Goal: Ask a question

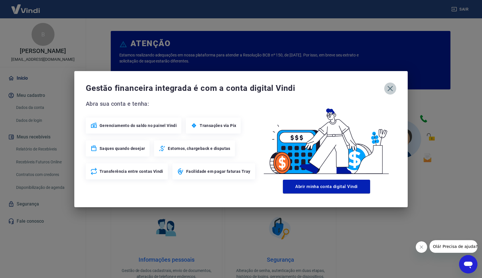
click at [387, 89] on icon "button" at bounding box center [389, 88] width 9 height 9
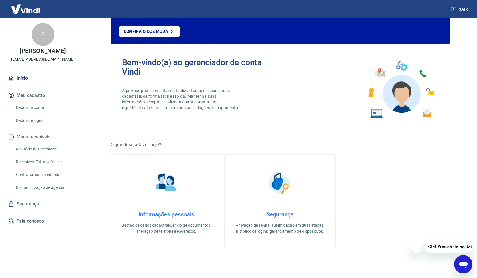
scroll to position [228, 0]
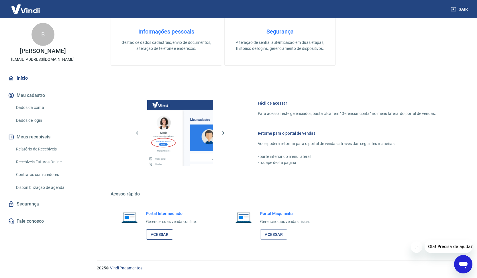
click at [168, 234] on link "Acessar" at bounding box center [159, 234] width 27 height 11
click at [36, 204] on link "Segurança" at bounding box center [43, 204] width 72 height 13
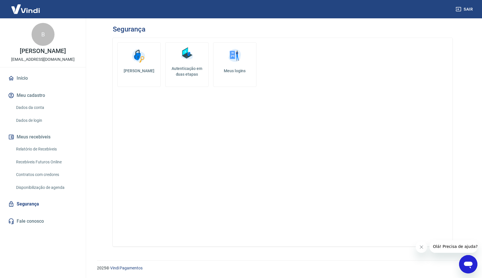
click at [42, 189] on link "Disponibilização de agenda" at bounding box center [46, 188] width 65 height 12
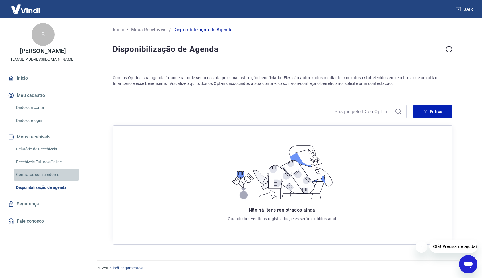
click at [47, 177] on link "Contratos com credores" at bounding box center [46, 175] width 65 height 12
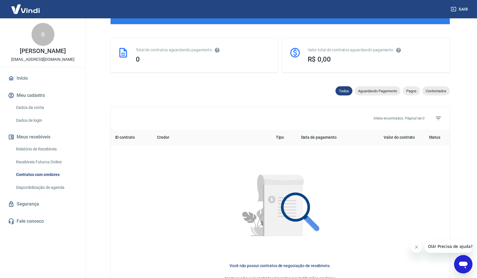
scroll to position [194, 0]
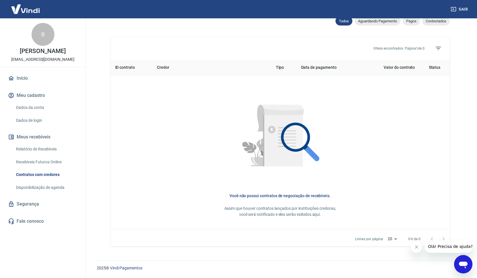
click at [52, 158] on link "Recebíveis Futuros Online" at bounding box center [46, 162] width 65 height 12
click at [465, 262] on icon "Open messaging window" at bounding box center [463, 265] width 9 height 7
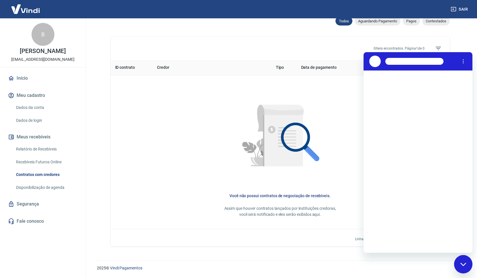
scroll to position [0, 0]
click at [417, 240] on textarea at bounding box center [425, 243] width 88 height 11
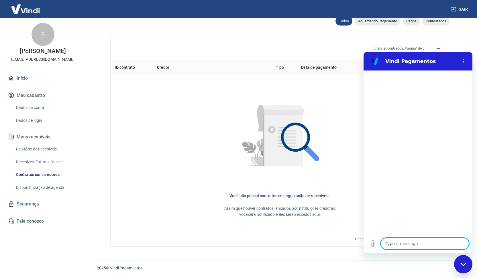
type textarea "b"
type textarea "x"
type textarea "bo"
type textarea "x"
type textarea "boa"
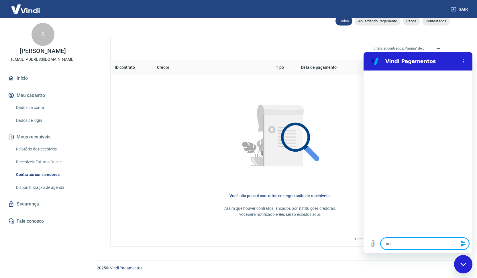
type textarea "x"
type textarea "boa"
type textarea "x"
type textarea "boa n"
type textarea "x"
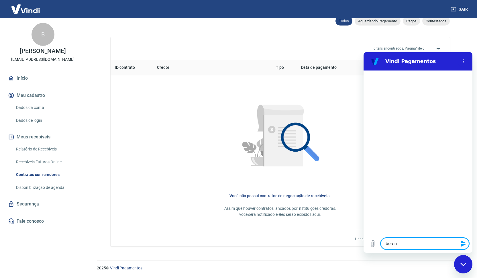
type textarea "boa no"
type textarea "x"
type textarea "boa noi"
type textarea "x"
type textarea "boa noit"
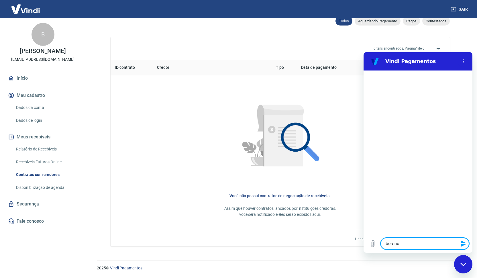
type textarea "x"
type textarea "boa noite"
type textarea "x"
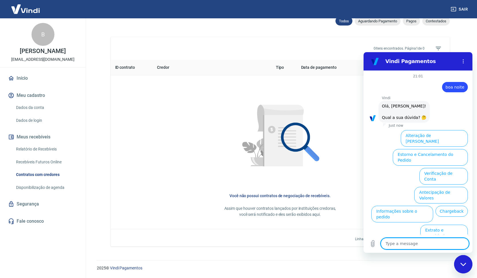
scroll to position [13, 0]
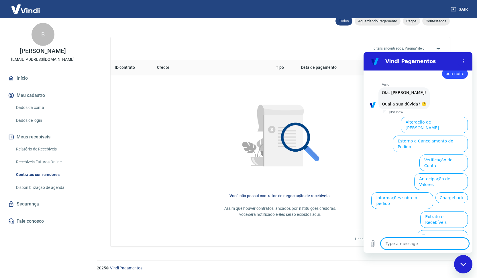
click at [439, 242] on textarea at bounding box center [425, 243] width 88 height 11
type textarea "a"
type textarea "x"
type textarea "at"
type textarea "x"
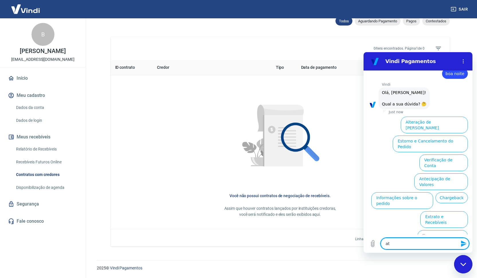
type textarea "ate"
type textarea "x"
type textarea "aten"
type textarea "x"
type textarea "atend"
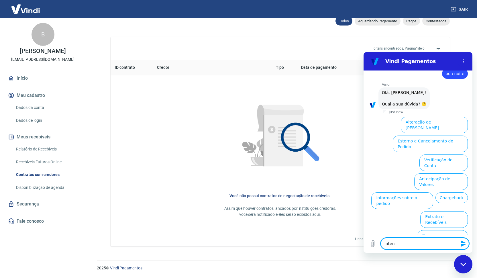
type textarea "x"
type textarea "atendi"
type textarea "x"
type textarea "atendim"
type textarea "x"
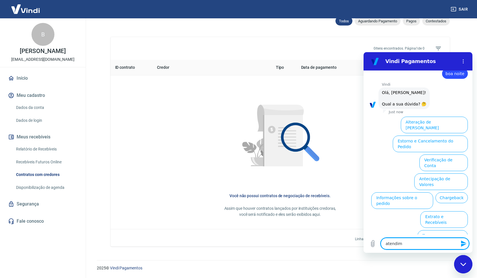
type textarea "atendime"
type textarea "x"
type textarea "atendimen"
type textarea "x"
type textarea "atendiment"
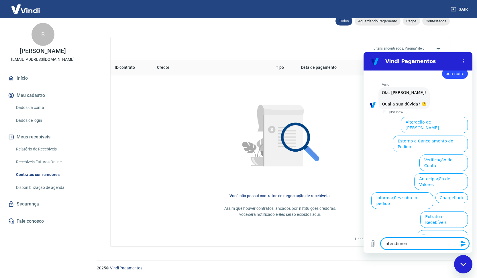
type textarea "x"
type textarea "atendimento"
type textarea "x"
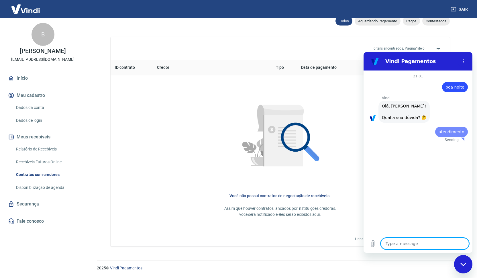
scroll to position [0, 0]
type textarea "x"
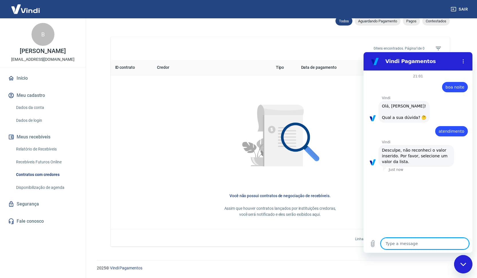
click at [420, 247] on textarea at bounding box center [425, 243] width 88 height 11
type textarea "a"
type textarea "x"
type textarea "at"
type textarea "x"
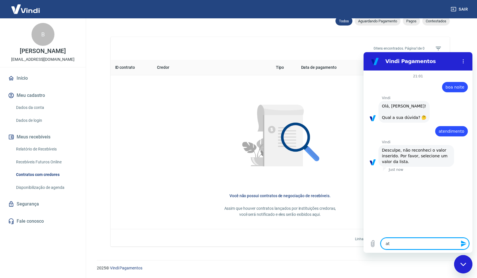
type textarea "ate"
type textarea "x"
type textarea "aten"
type textarea "x"
type textarea "atend"
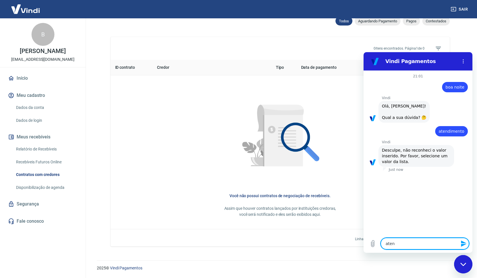
type textarea "x"
type textarea "atende"
type textarea "x"
type textarea "atenden"
type textarea "x"
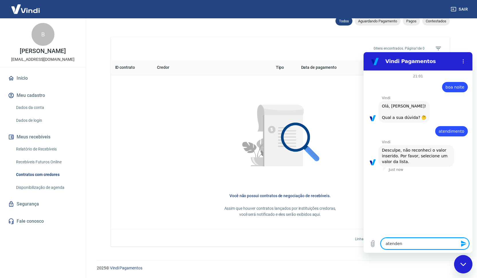
type textarea "atendent"
type textarea "x"
type textarea "atendente"
type textarea "x"
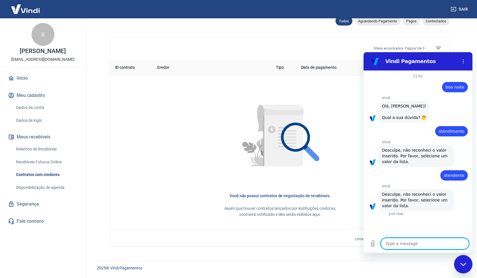
click at [426, 245] on textarea at bounding box center [425, 243] width 88 height 11
type textarea "h"
type textarea "x"
type textarea "hu"
type textarea "x"
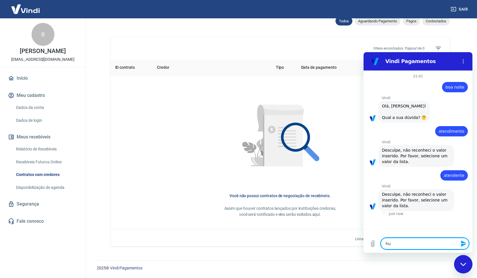
type textarea "hum"
type textarea "x"
type textarea "huma"
type textarea "x"
type textarea "human"
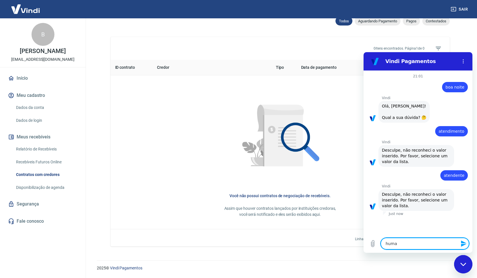
type textarea "x"
type textarea "humano"
type textarea "x"
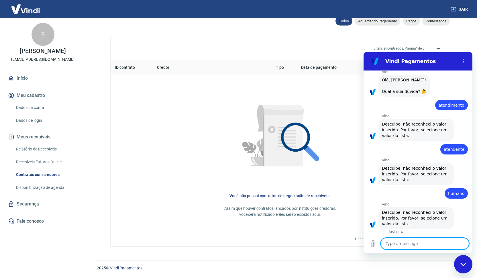
scroll to position [27, 0]
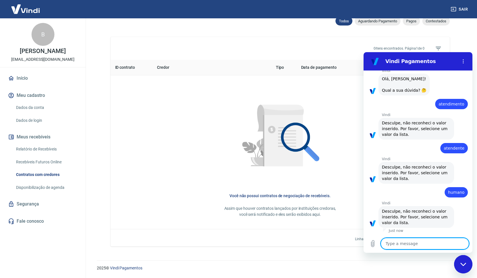
click at [429, 244] on textarea at bounding box center [425, 243] width 88 height 11
type textarea "1"
type textarea "x"
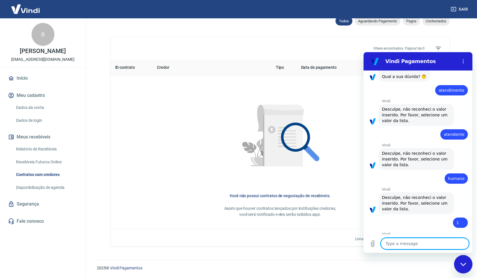
type textarea "x"
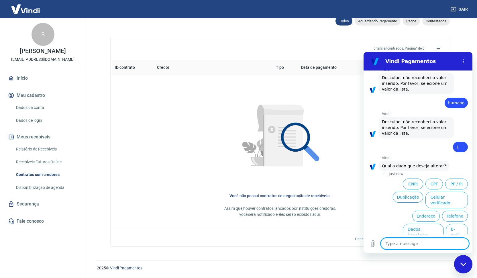
scroll to position [126, 0]
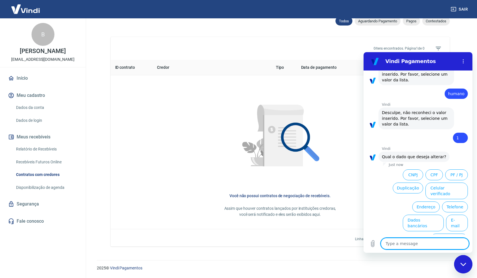
click at [406, 242] on textarea at bounding box center [425, 243] width 88 height 11
type textarea "3"
type textarea "x"
click at [424, 244] on textarea "3" at bounding box center [425, 243] width 88 height 11
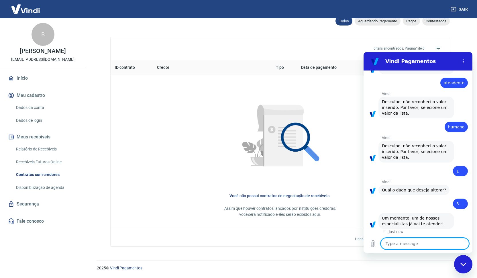
scroll to position [94, 0]
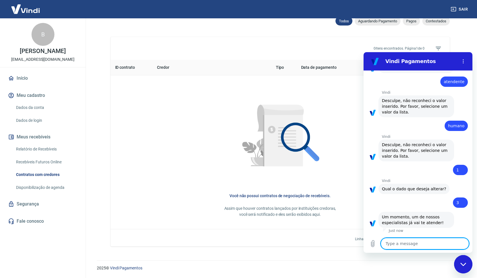
click at [419, 242] on textarea at bounding box center [425, 243] width 88 height 11
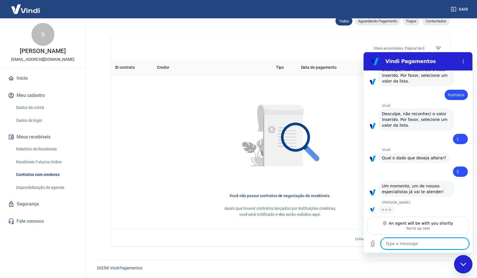
type textarea "x"
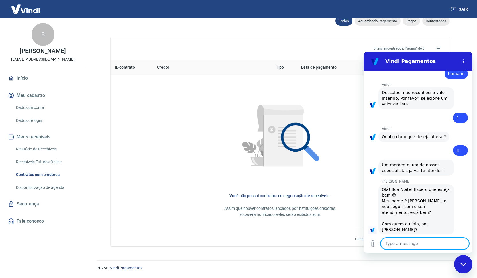
scroll to position [147, 0]
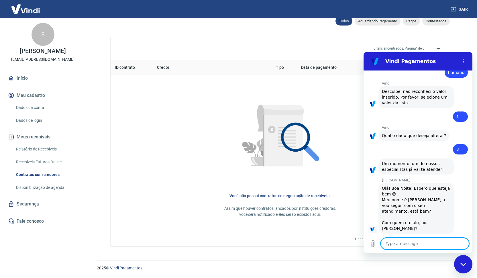
type textarea "b"
type textarea "x"
type textarea "br"
type textarea "x"
type textarea "bru"
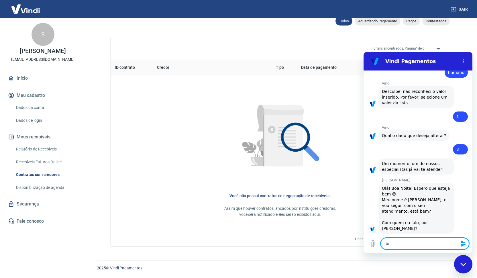
type textarea "x"
type textarea "brun"
type textarea "x"
type textarea "[PERSON_NAME]"
type textarea "x"
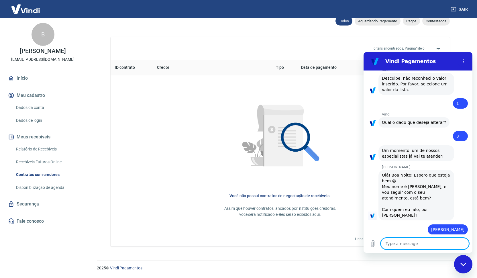
type textarea "x"
type textarea "t"
type textarea "x"
type textarea "tu"
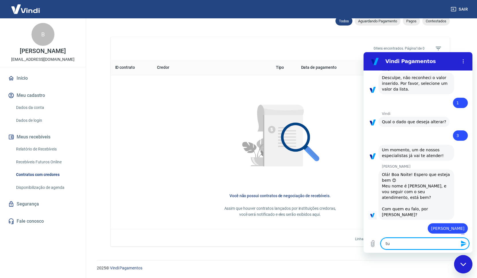
type textarea "x"
type textarea "tud"
type textarea "x"
type textarea "tudo"
type textarea "x"
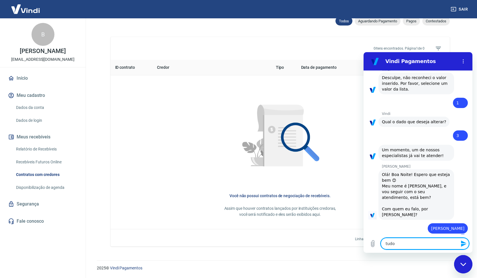
type textarea "tudo"
type textarea "x"
type textarea "tudo b"
type textarea "x"
type textarea "tudo be"
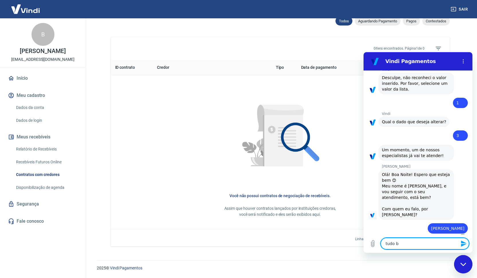
type textarea "x"
type textarea "tudo bem"
type textarea "x"
type textarea "tudo bem"
type textarea "x"
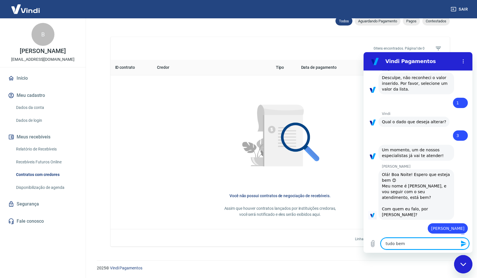
type textarea "tudo bem M"
type textarea "x"
type textarea "tudo bem Ma"
type textarea "x"
type textarea "tudo bem Mar"
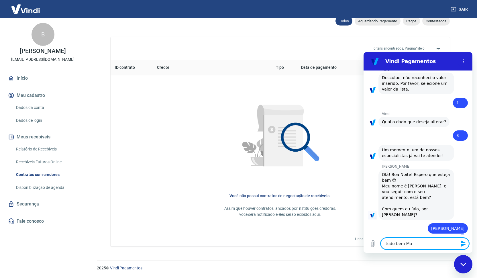
type textarea "x"
type textarea "tudo bem [PERSON_NAME]"
type textarea "x"
type textarea "tudo bem Marce"
type textarea "x"
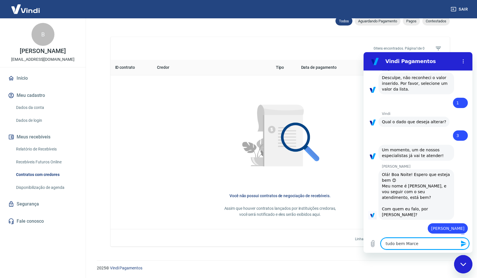
type textarea "tudo bem [PERSON_NAME]"
type textarea "x"
type textarea "tudo bem Marcele"
type textarea "x"
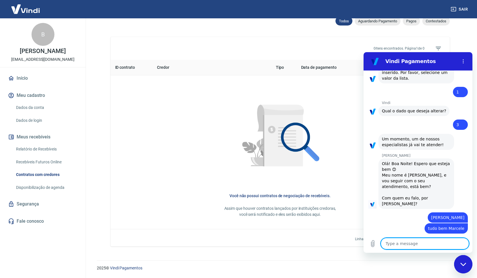
scroll to position [196, 0]
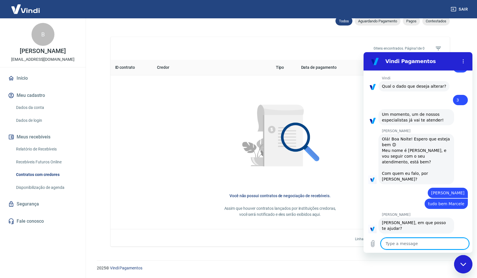
type textarea "x"
click at [429, 239] on textarea at bounding box center [425, 243] width 88 height 11
type textarea "s"
type textarea "x"
type textarea "si"
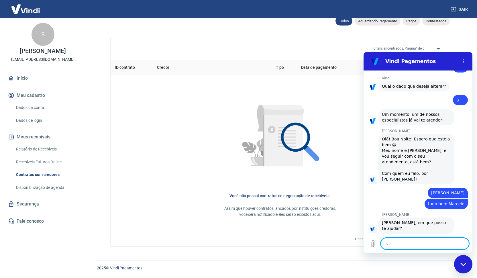
type textarea "x"
type textarea "sim"
type textarea "x"
type textarea "sim"
type textarea "x"
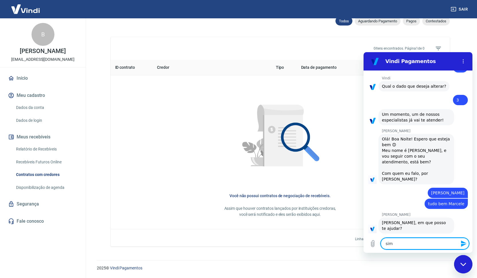
type textarea "sim ."
type textarea "x"
type textarea "sim .."
type textarea "x"
type textarea "sim ..."
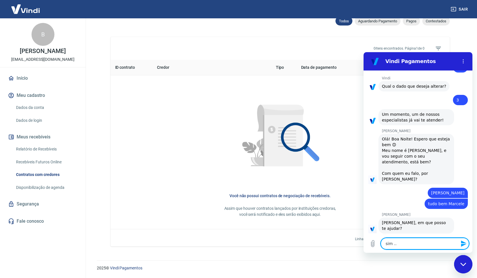
type textarea "x"
type textarea "sim ..."
type textarea "x"
type textarea "sim ... g"
type textarea "x"
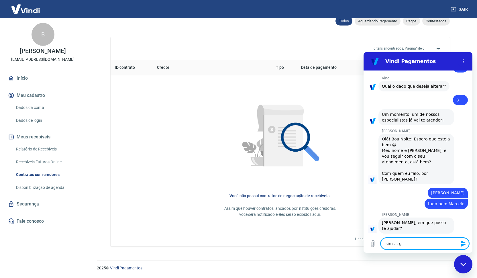
type textarea "sim ... go"
type textarea "x"
type textarea "sim ... gos"
type textarea "x"
type textarea "sim ... gost"
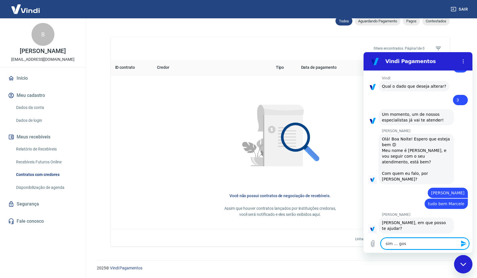
type textarea "x"
type textarea "sim ... gosta"
type textarea "x"
type textarea "sim ... gostar"
type textarea "x"
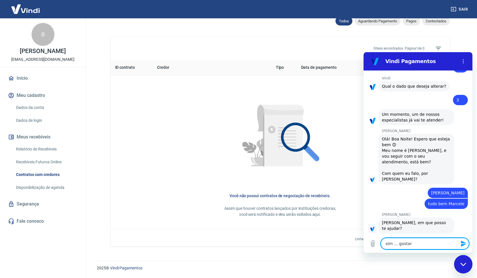
type textarea "sim ... gostari"
type textarea "x"
type textarea "sim ... gostaria"
type textarea "x"
type textarea "sim ... gostaria"
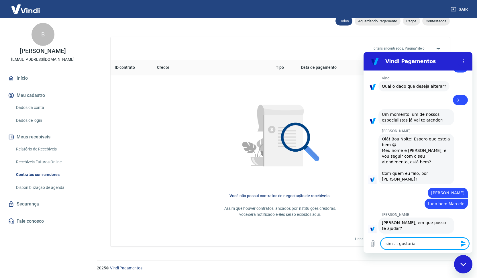
type textarea "x"
type textarea "sim ... gostaria d"
type textarea "x"
type textarea "sim ... gostaria de"
type textarea "x"
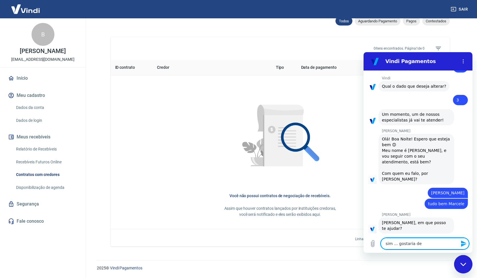
type textarea "sim ... gostaria de"
type textarea "x"
type textarea "sim ... gostaria de s"
type textarea "x"
type textarea "sim ... gostaria de sa"
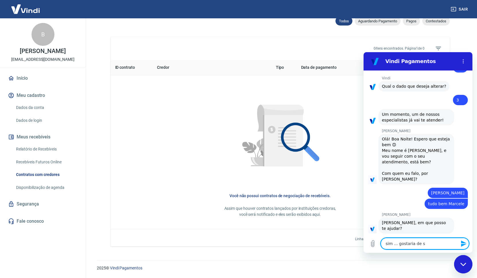
type textarea "x"
type textarea "sim ... gostaria de sab"
type textarea "x"
type textarea "sim ... gostaria de sabe"
type textarea "x"
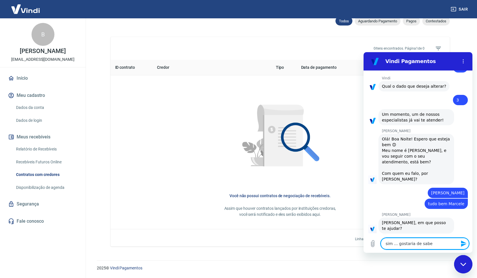
type textarea "sim ... gostaria de saber"
type textarea "x"
type textarea "sim ... gostaria de saber"
type textarea "x"
type textarea "sim ... gostaria de saber s"
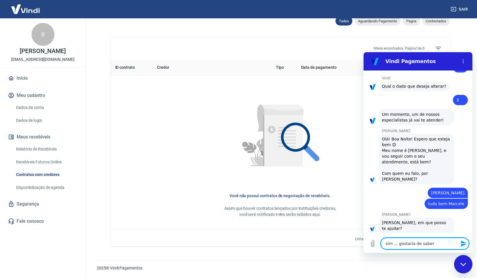
type textarea "x"
type textarea "sim ... gostaria de saber se"
type textarea "x"
type textarea "sim ... gostaria de saber seu"
type textarea "x"
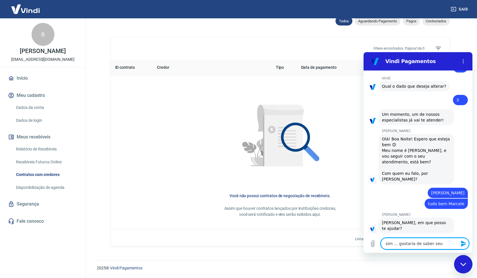
type textarea "sim ... gostaria de saber seu"
type textarea "x"
type textarea "sim ... gostaria de saber seu e"
type textarea "x"
type textarea "sim ... gostaria de saber seu eu"
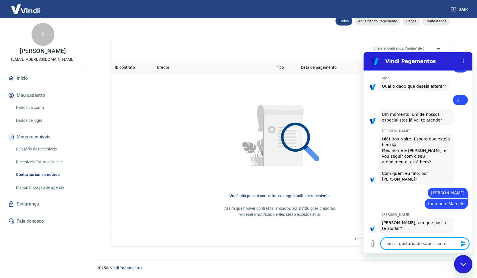
type textarea "x"
type textarea "sim ... gostaria de saber seu eu"
type textarea "x"
type textarea "sim ... gostaria de saber seu eu c"
type textarea "x"
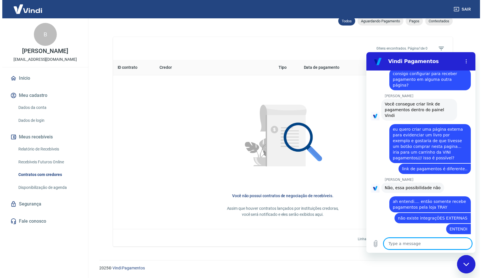
scroll to position [476, 0]
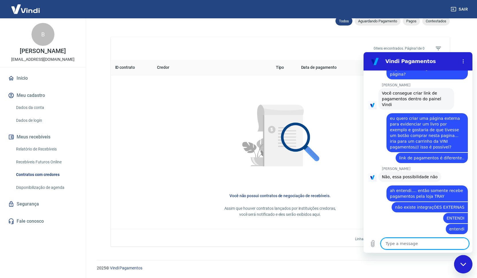
click at [37, 80] on link "Início" at bounding box center [43, 78] width 72 height 13
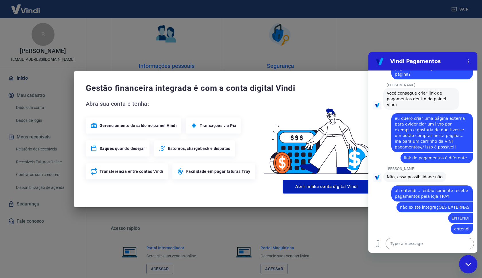
drag, startPoint x: 352, startPoint y: 79, endPoint x: 359, endPoint y: 76, distance: 7.7
click at [353, 78] on div "Gestão financeira integrada é com a conta digital Vindi Abra sua conta e tenha:…" at bounding box center [240, 139] width 333 height 136
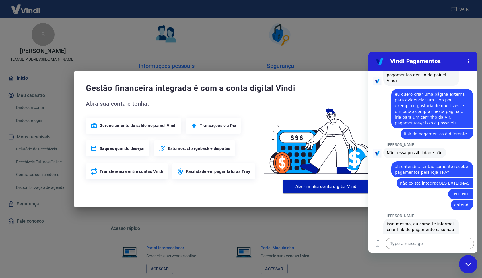
scroll to position [501, 0]
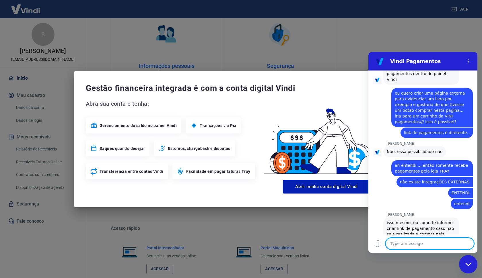
click at [427, 245] on textarea at bounding box center [429, 243] width 88 height 11
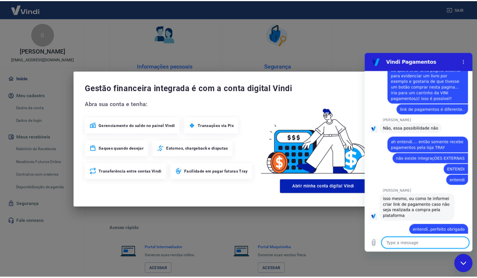
scroll to position [525, 0]
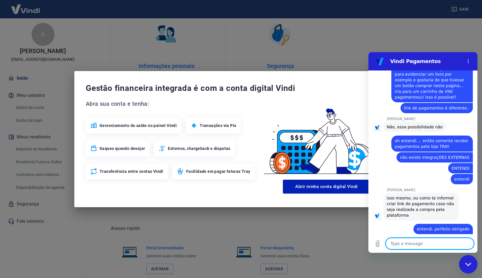
click at [467, 269] on div "Close messaging window" at bounding box center [467, 264] width 17 height 17
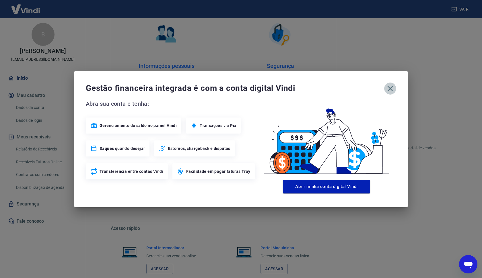
click at [389, 89] on icon "button" at bounding box center [389, 88] width 5 height 5
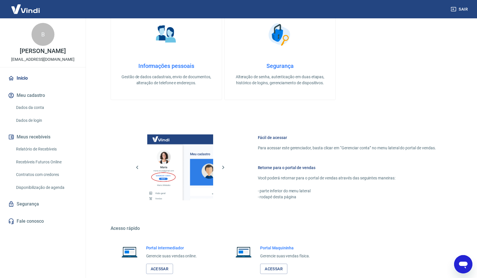
scroll to position [228, 0]
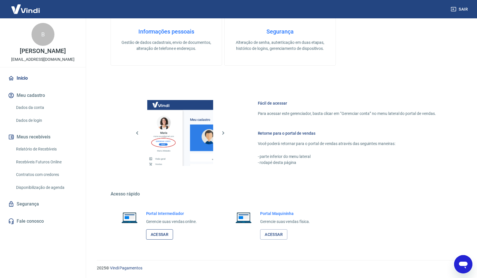
click at [168, 236] on link "Acessar" at bounding box center [159, 234] width 27 height 11
drag, startPoint x: 465, startPoint y: 261, endPoint x: 455, endPoint y: 260, distance: 10.1
click at [465, 261] on icon "Open messaging window, 1 unread message" at bounding box center [463, 264] width 10 height 10
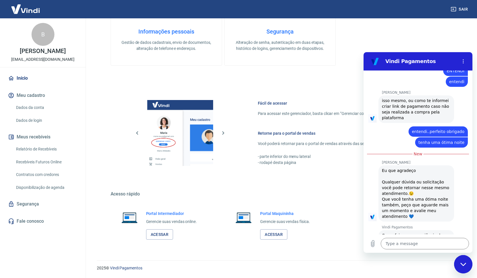
scroll to position [637, 0]
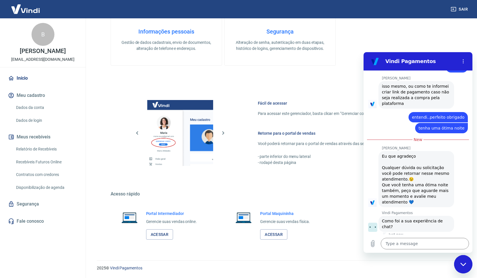
click at [425, 239] on button "Boa 👍" at bounding box center [428, 244] width 24 height 11
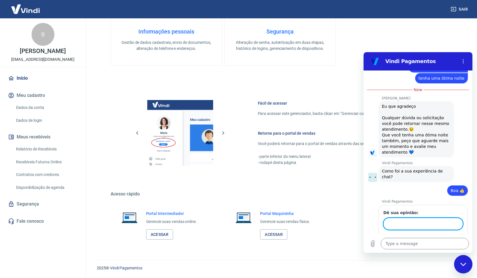
scroll to position [687, 0]
click at [464, 263] on icon "Close messaging window" at bounding box center [464, 265] width 6 height 4
